Goal: Transaction & Acquisition: Purchase product/service

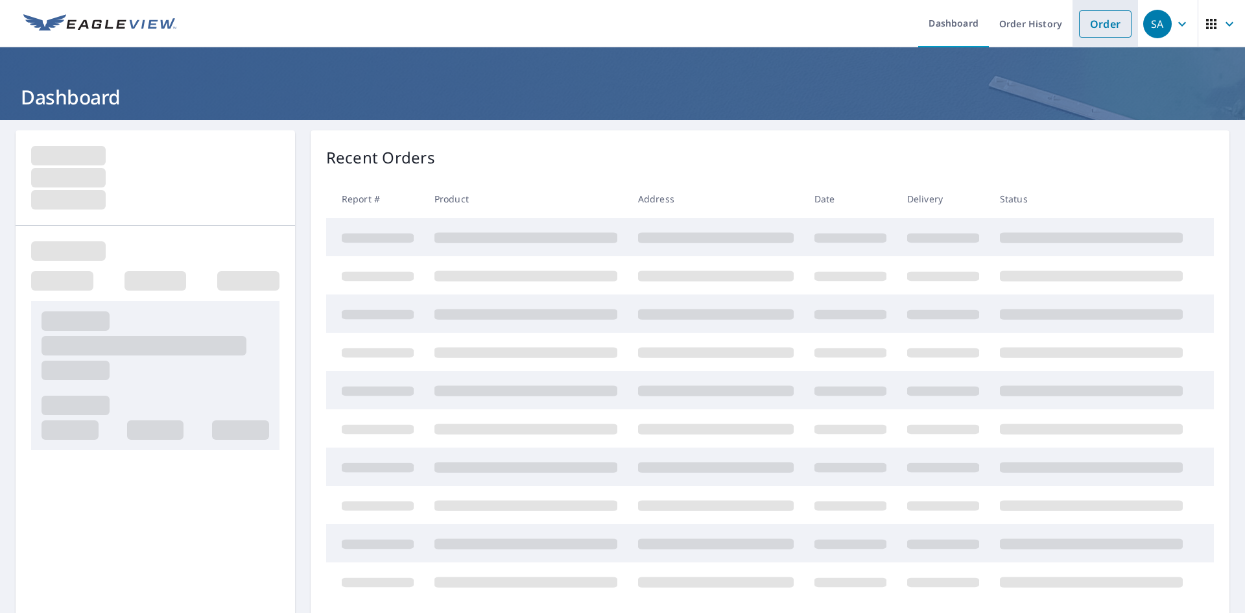
click at [1094, 23] on link "Order" at bounding box center [1105, 23] width 53 height 27
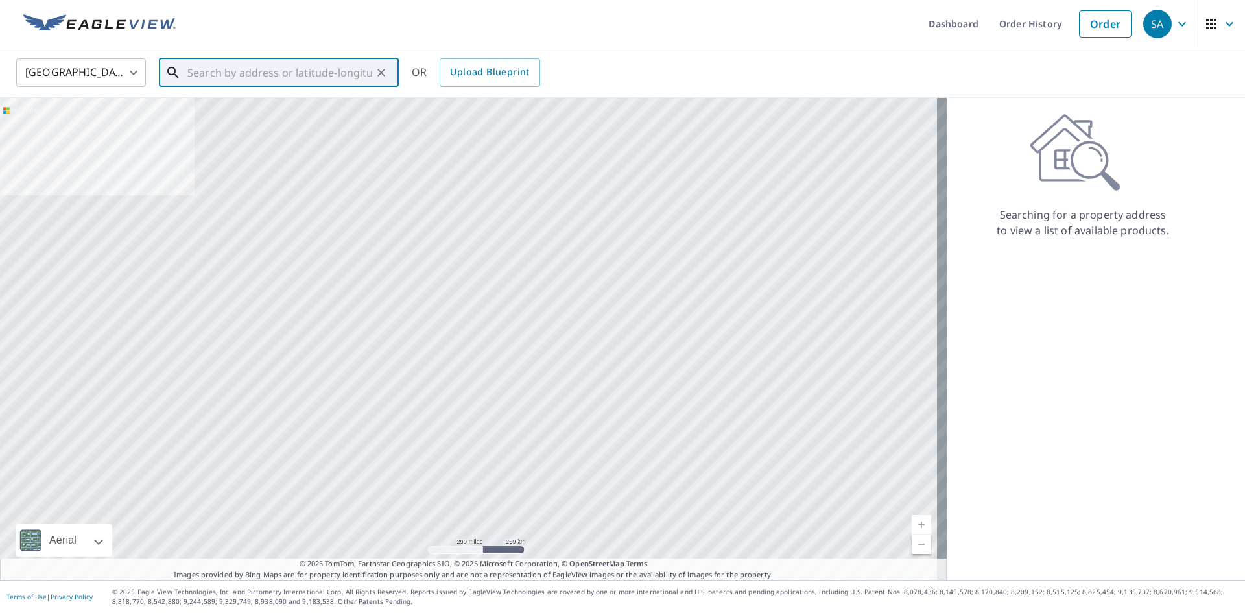
click at [292, 65] on input "text" at bounding box center [279, 72] width 185 height 36
paste input "32929 CR 51"
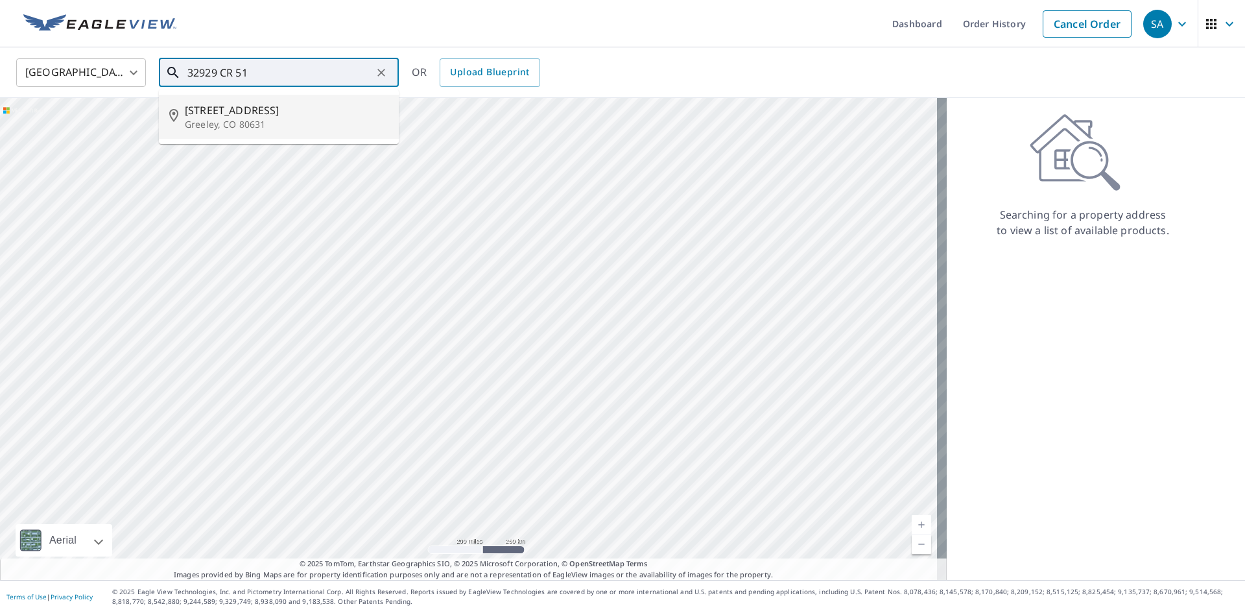
click at [266, 104] on span "[STREET_ADDRESS]" at bounding box center [287, 110] width 204 height 16
type input "[STREET_ADDRESS]"
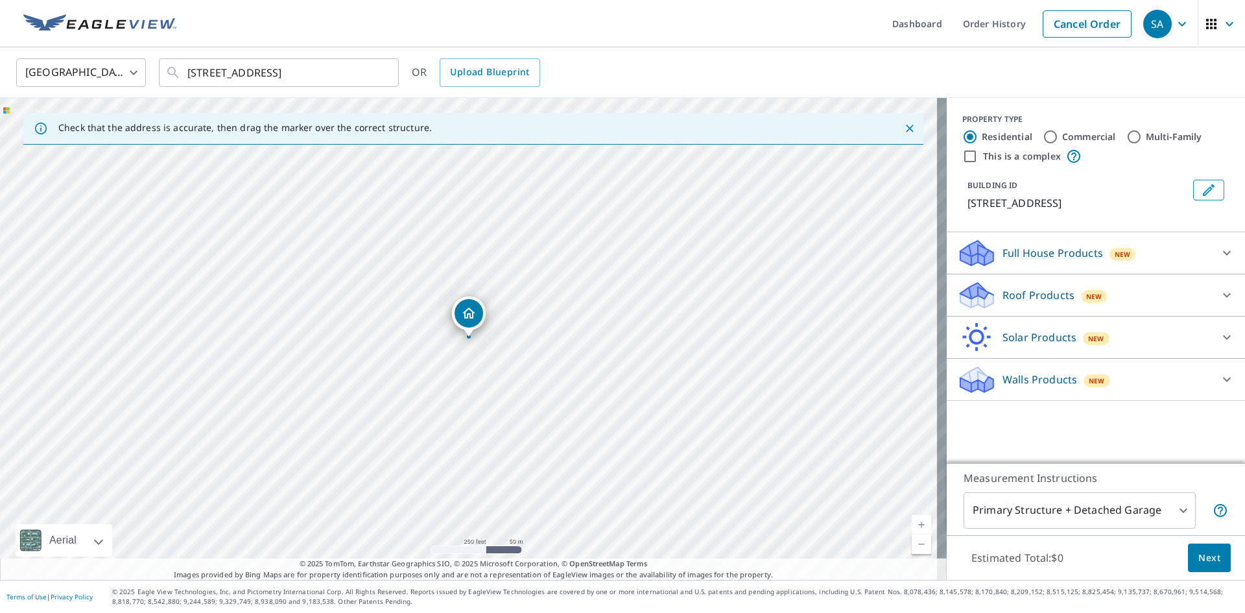
click at [1039, 296] on p "Roof Products" at bounding box center [1038, 295] width 72 height 16
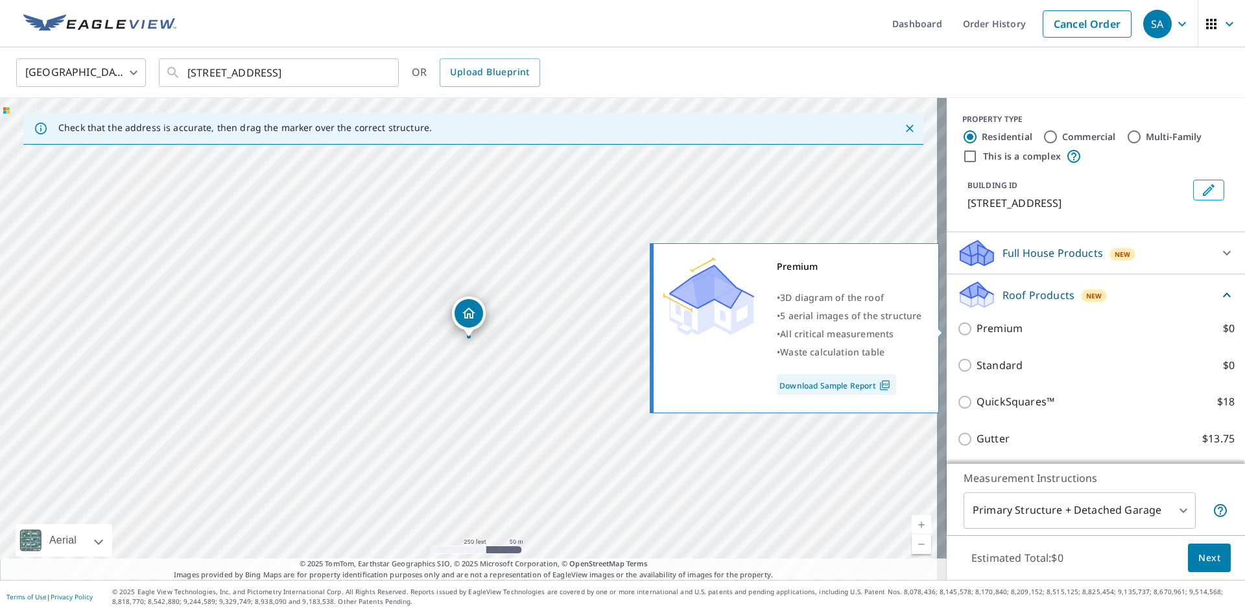
click at [958, 332] on input "Premium $0" at bounding box center [966, 329] width 19 height 16
checkbox input "true"
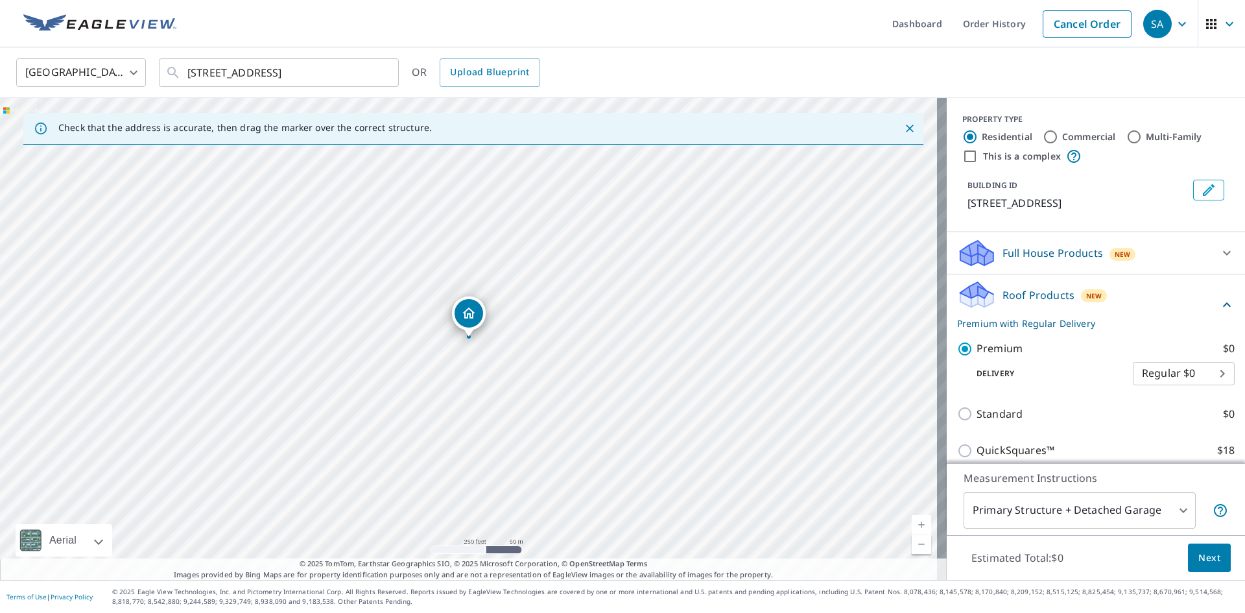
click at [1198, 560] on span "Next" at bounding box center [1209, 558] width 22 height 16
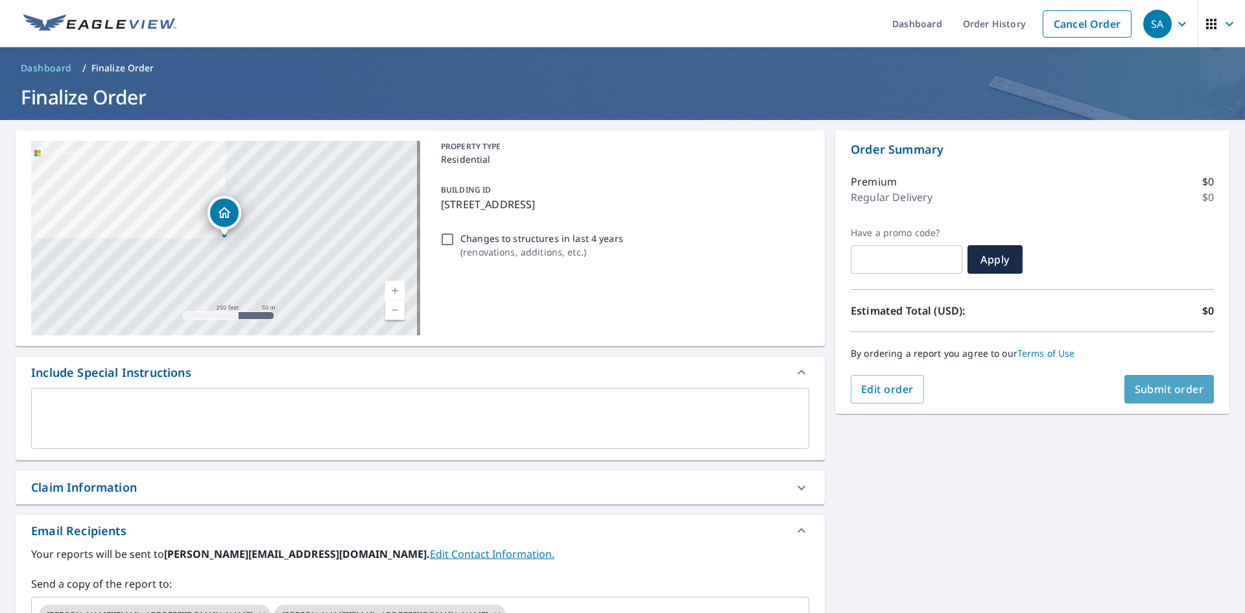
click at [1159, 393] on span "Submit order" at bounding box center [1169, 389] width 69 height 14
checkbox input "true"
